Goal: Task Accomplishment & Management: Manage account settings

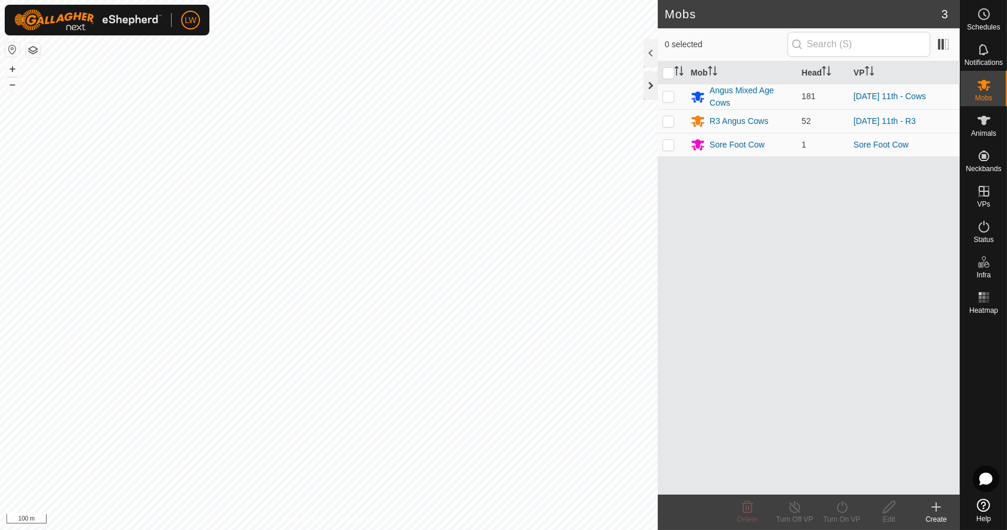
click at [651, 81] on div at bounding box center [651, 85] width 14 height 28
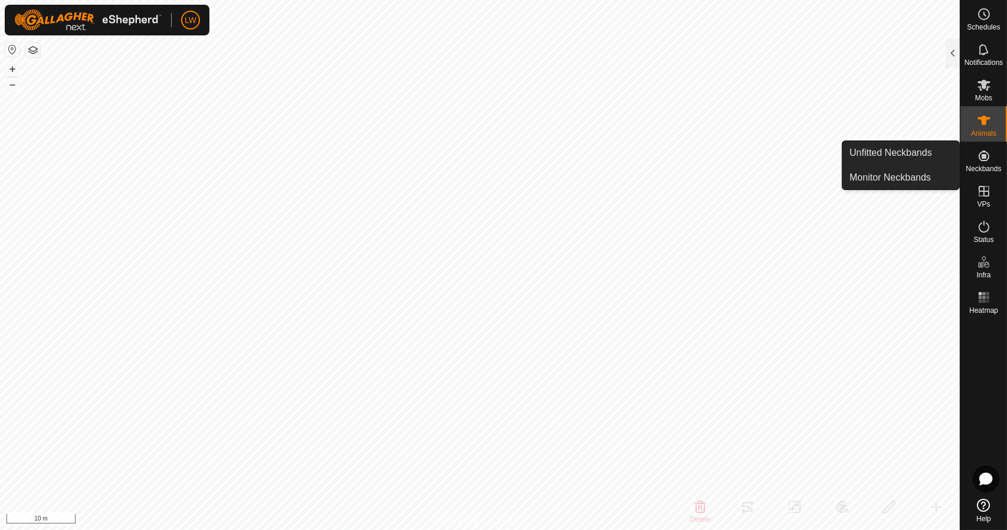
click at [986, 160] on icon at bounding box center [984, 155] width 11 height 11
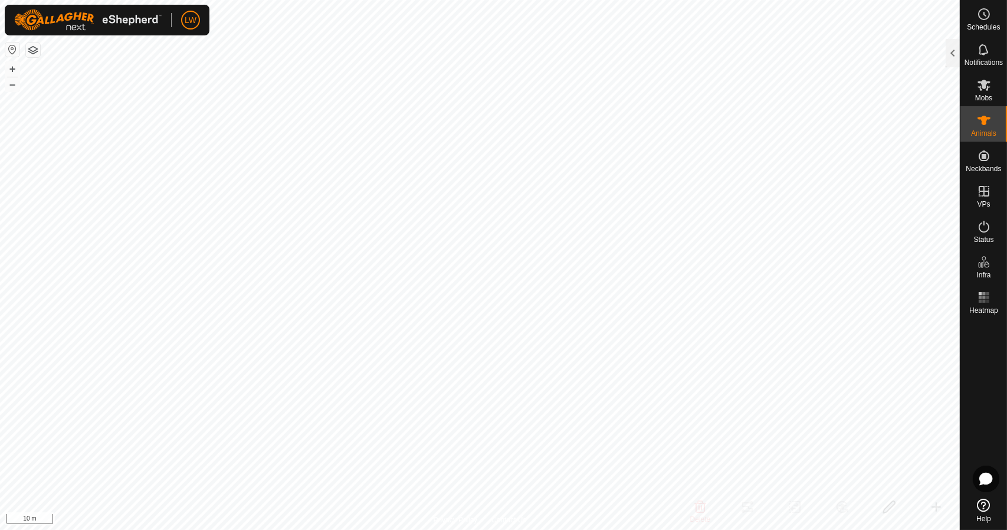
checkbox input "true"
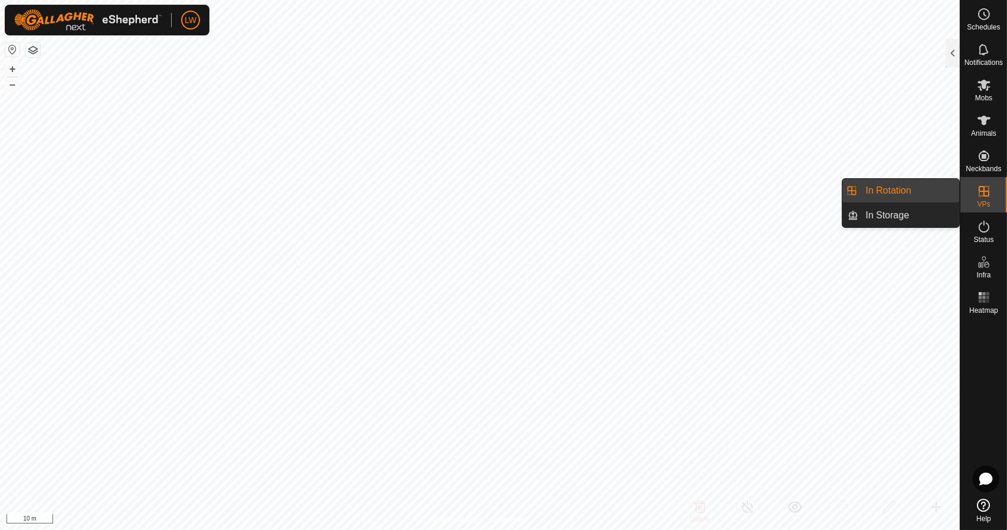
click at [981, 195] on icon at bounding box center [984, 191] width 14 height 14
click at [973, 193] on div "VPs" at bounding box center [984, 194] width 47 height 35
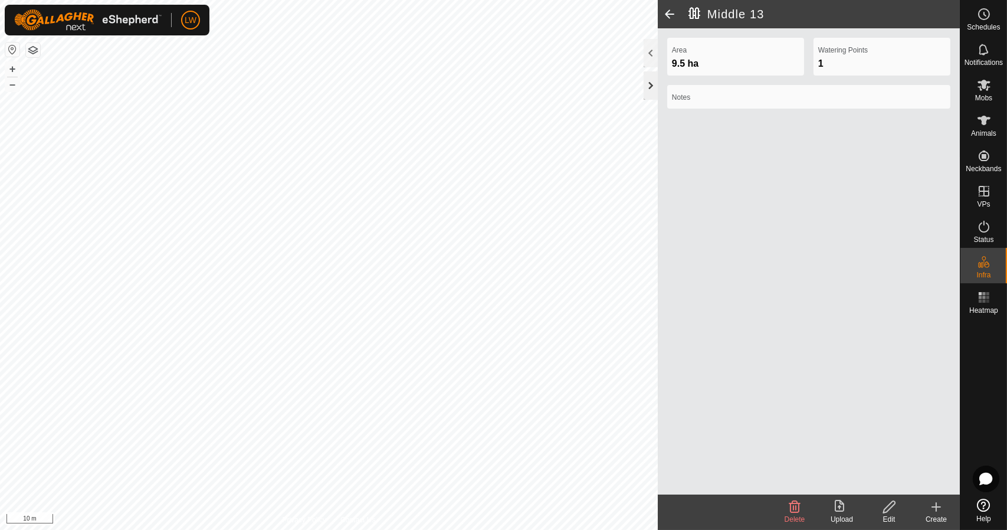
click at [656, 77] on div at bounding box center [651, 85] width 14 height 28
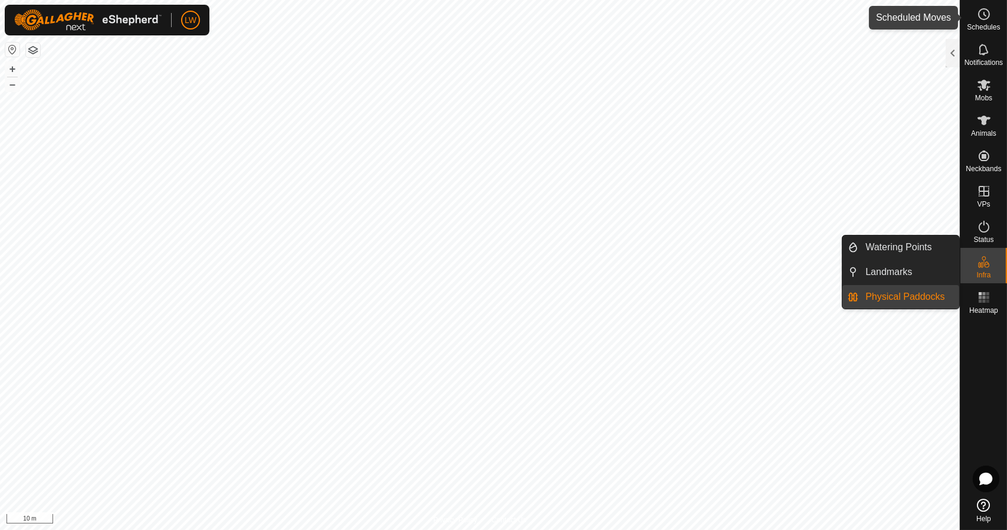
click at [986, 21] on es-schedule-vp-svg-icon at bounding box center [984, 14] width 21 height 19
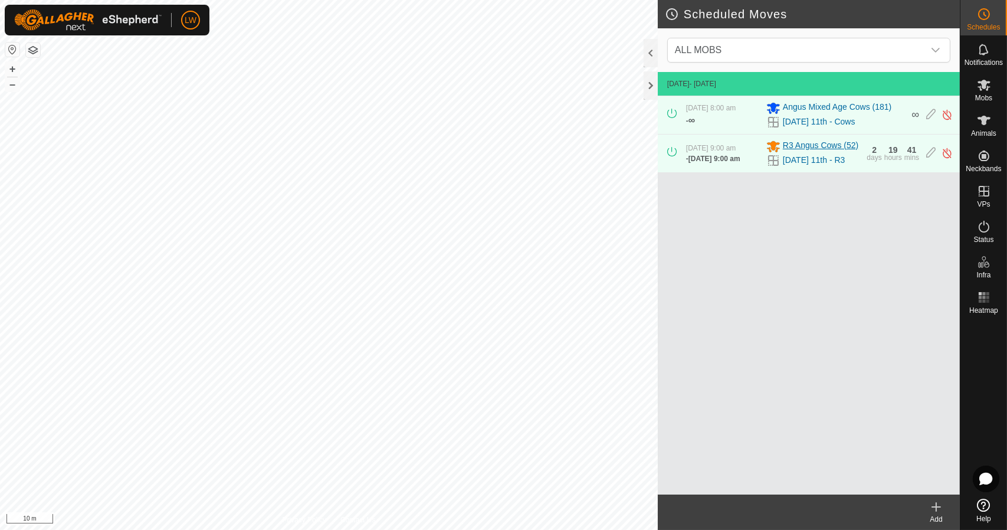
click at [813, 146] on span "R3 Angus Cows (52)" at bounding box center [821, 146] width 76 height 14
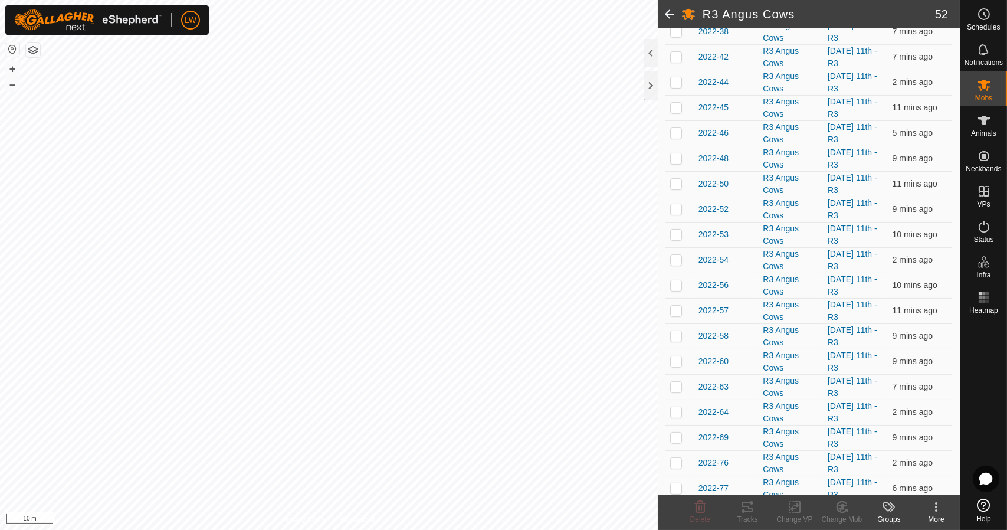
scroll to position [1010, 0]
click at [670, 9] on span at bounding box center [670, 14] width 24 height 28
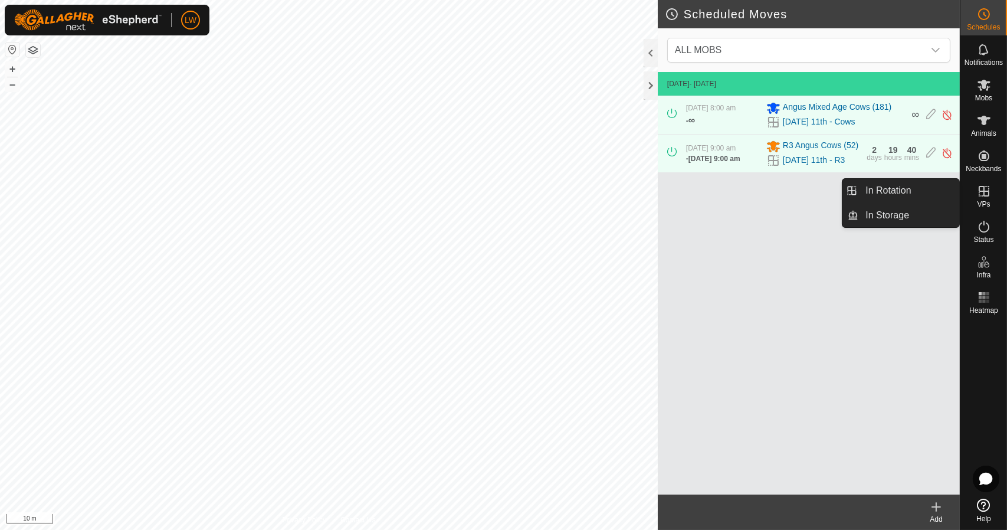
click at [980, 201] on span "VPs" at bounding box center [983, 204] width 13 height 7
click at [918, 213] on link "In Storage" at bounding box center [909, 216] width 101 height 24
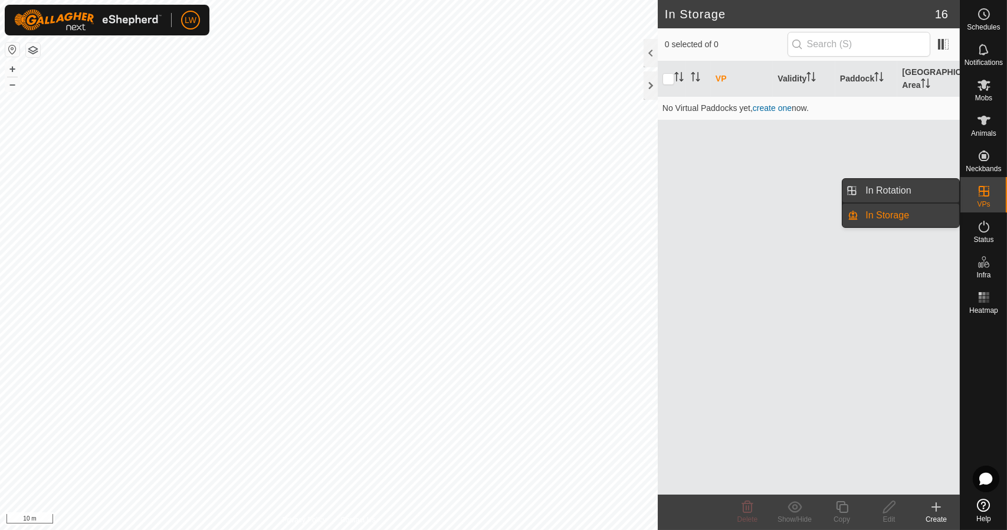
click at [912, 188] on link "In Rotation" at bounding box center [909, 191] width 101 height 24
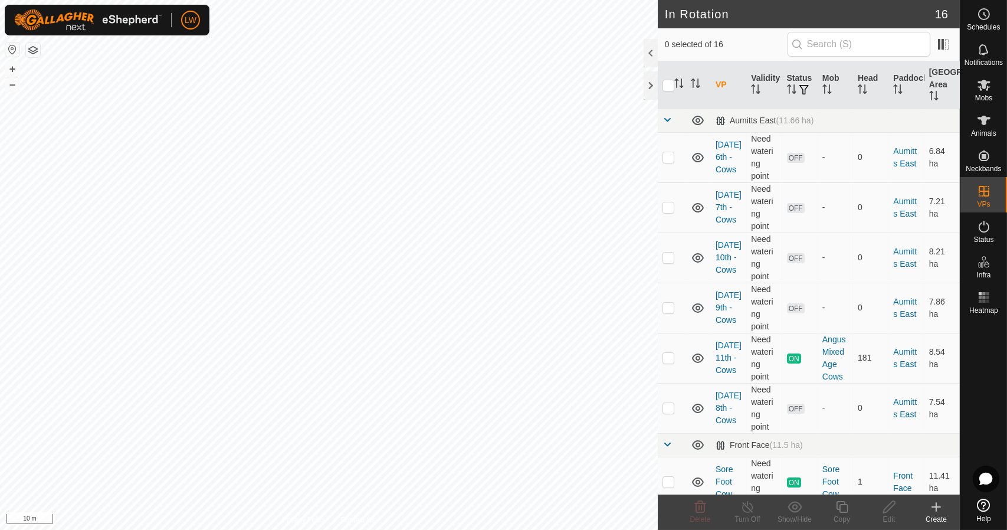
click at [720, 79] on th "VP" at bounding box center [728, 85] width 35 height 48
click at [727, 78] on th "VP" at bounding box center [728, 85] width 35 height 48
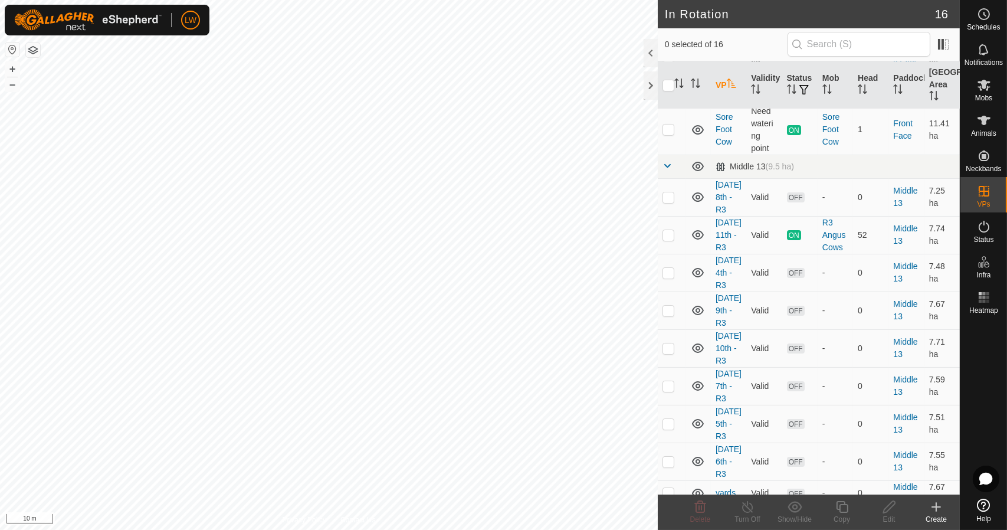
scroll to position [354, 0]
click at [673, 238] on p-checkbox at bounding box center [669, 232] width 12 height 9
checkbox input "true"
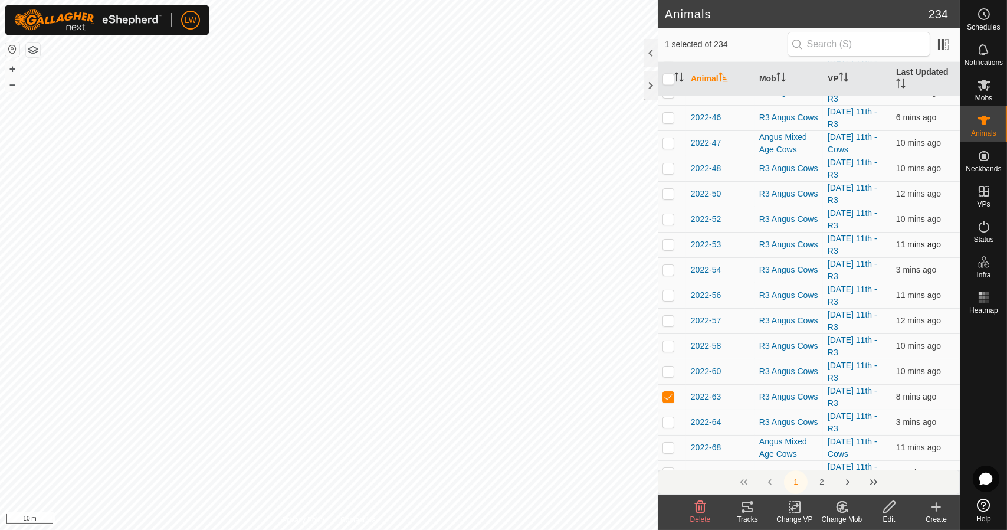
scroll to position [4688, 0]
click at [702, 388] on span "2022-63" at bounding box center [706, 394] width 30 height 12
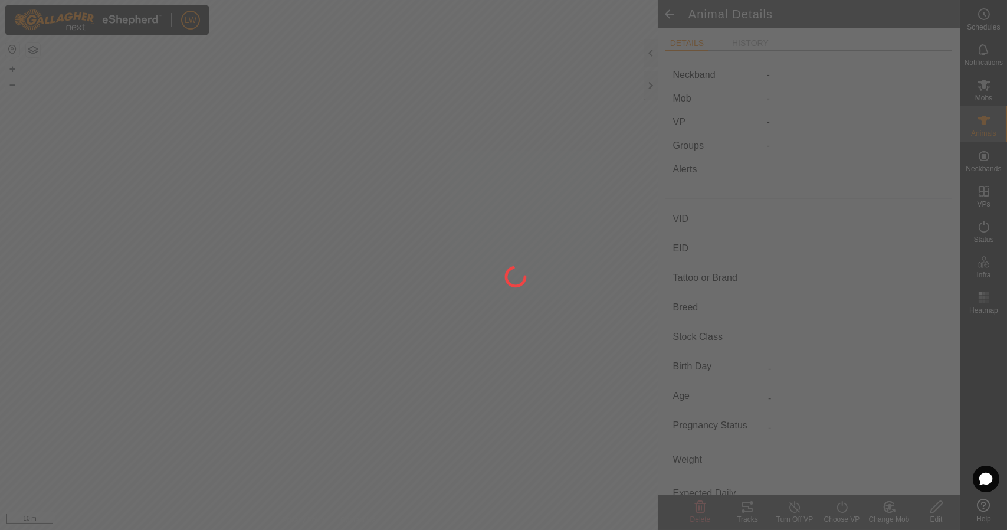
type input "2022-63"
type input "982123795031526"
type input "-"
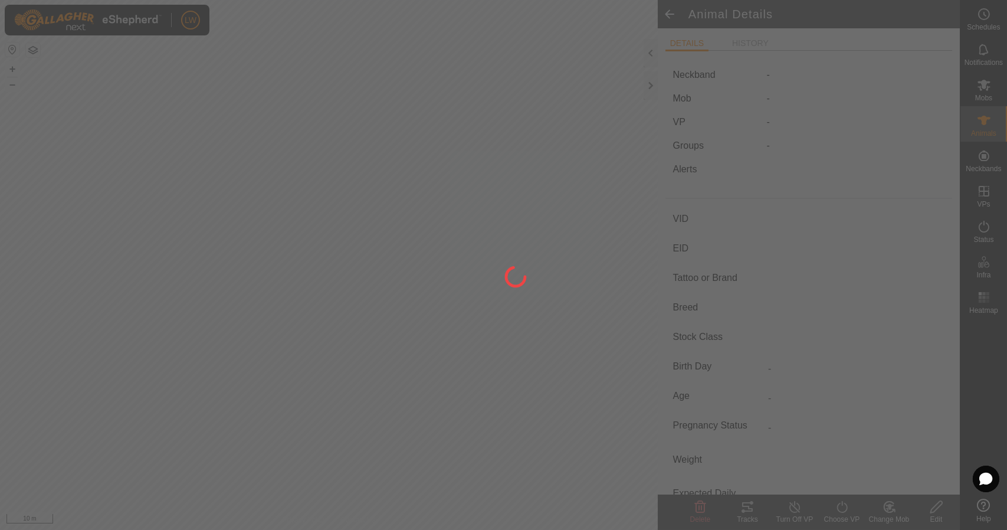
type input "-"
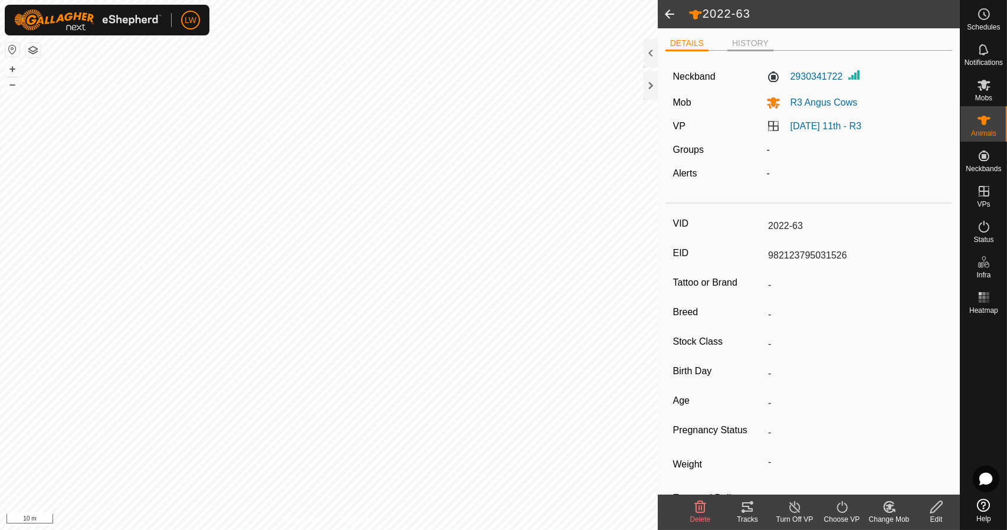
click at [744, 44] on li "HISTORY" at bounding box center [751, 44] width 46 height 14
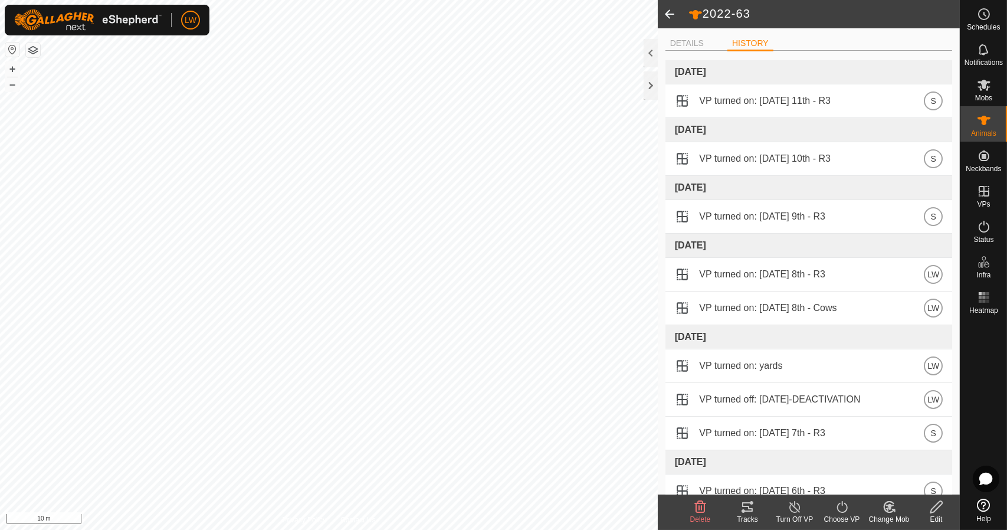
click at [665, 11] on span at bounding box center [670, 14] width 24 height 28
